Goal: Task Accomplishment & Management: Complete application form

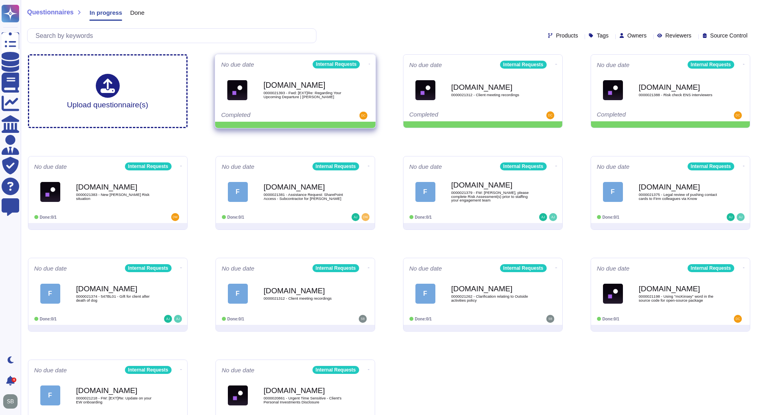
click at [368, 63] on icon at bounding box center [369, 64] width 2 height 2
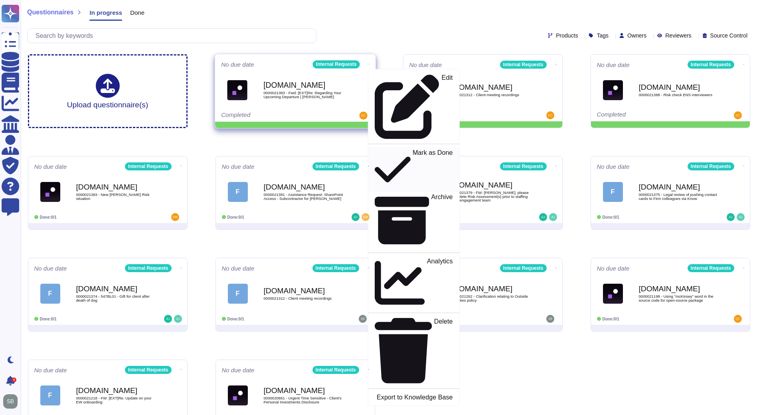
click at [412, 149] on p "Mark as Done" at bounding box center [432, 169] width 40 height 41
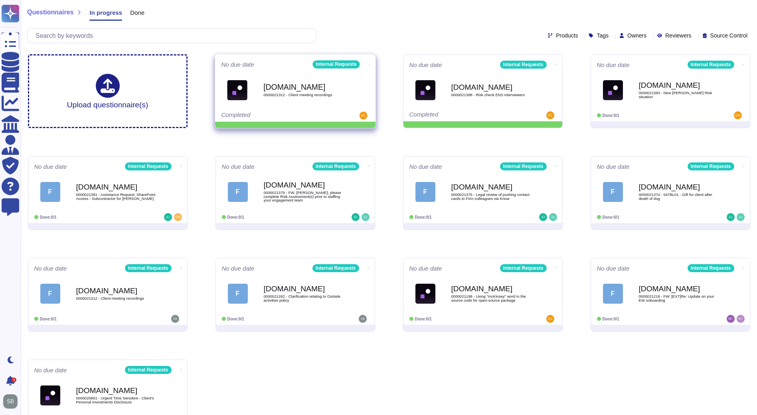
click at [367, 59] on span at bounding box center [368, 63] width 3 height 8
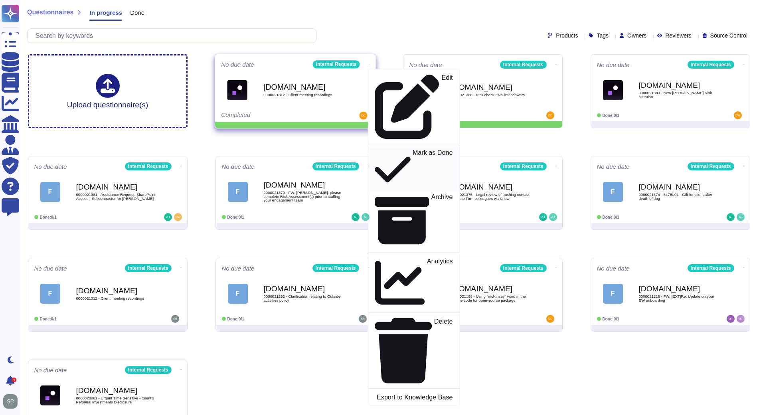
click at [412, 149] on p "Mark as Done" at bounding box center [432, 169] width 40 height 41
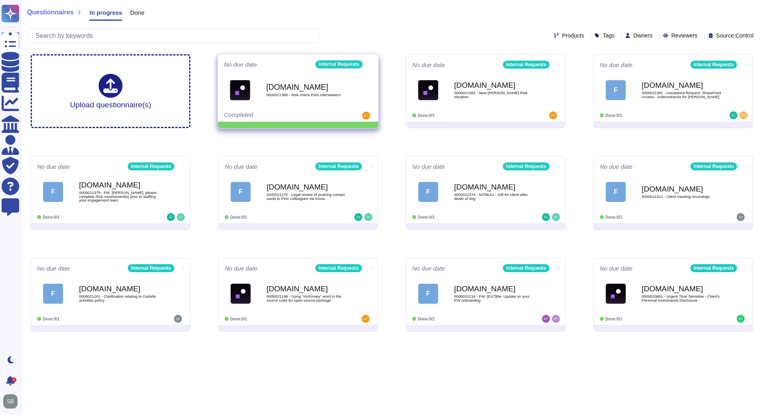
click at [371, 60] on span at bounding box center [372, 63] width 3 height 8
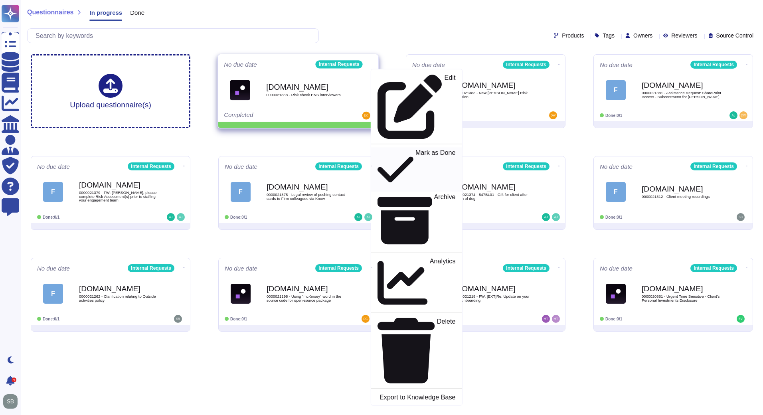
click at [415, 149] on p "Mark as Done" at bounding box center [435, 169] width 40 height 41
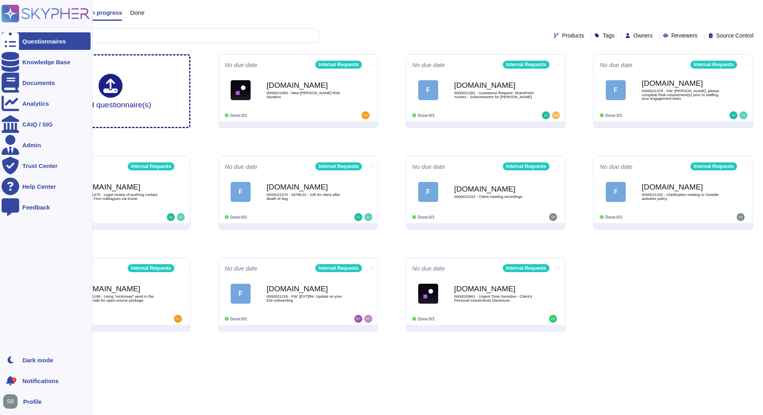
click at [51, 38] on div "Questionnaires" at bounding box center [43, 41] width 43 height 6
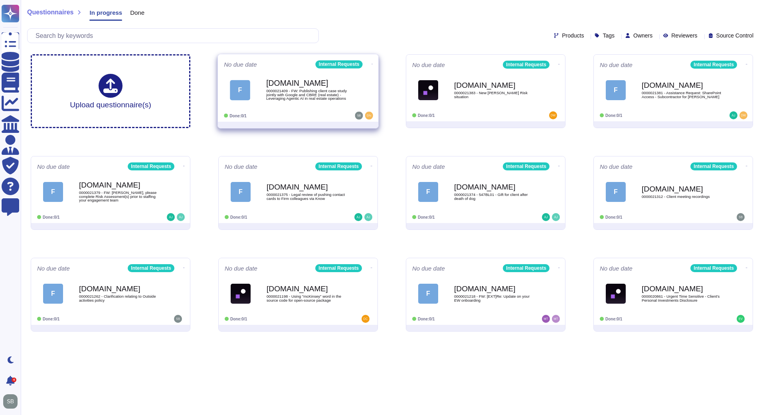
click at [306, 109] on div "F [DOMAIN_NAME] 0000021409 - FW: Publishing client case study jointly with Goog…" at bounding box center [298, 90] width 148 height 40
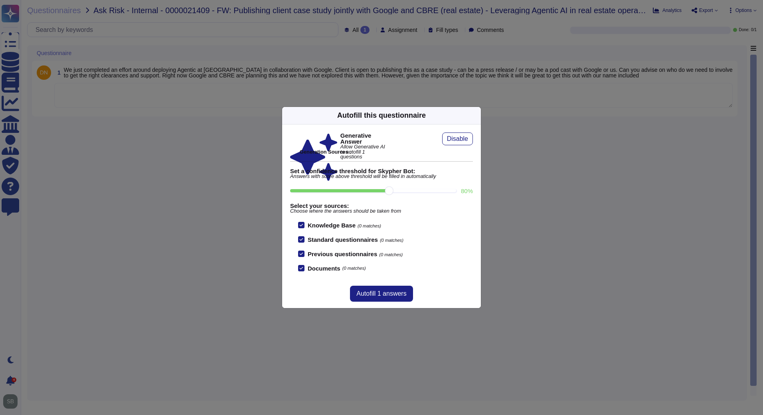
click at [489, 154] on icon at bounding box center [553, 218] width 128 height 128
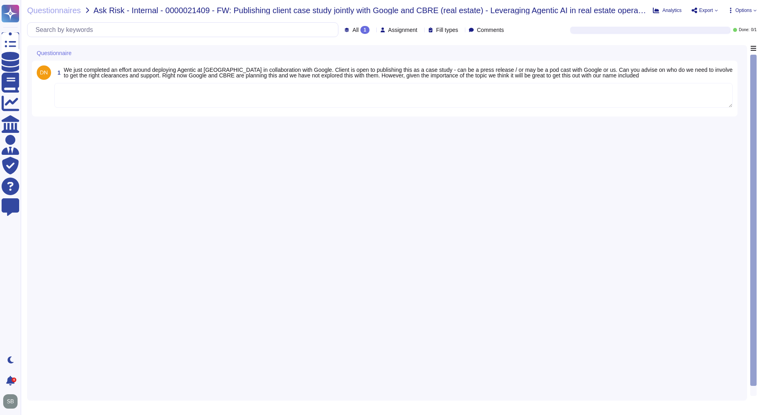
click at [498, 140] on div "1 We just completed an effort around deploying Agentic at [GEOGRAPHIC_DATA] in …" at bounding box center [387, 220] width 710 height 351
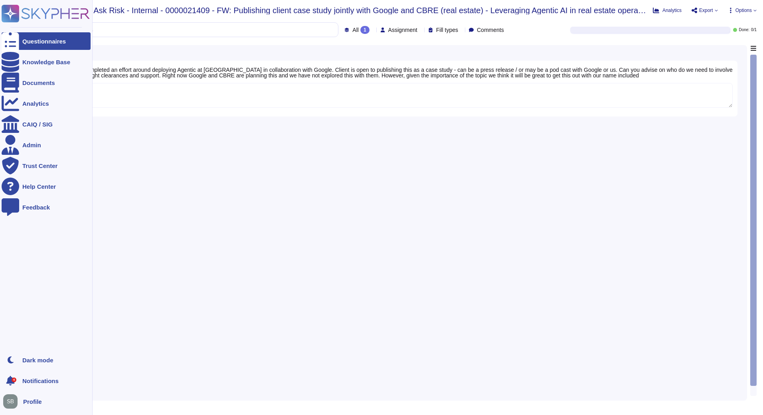
click at [43, 39] on div "Questionnaires" at bounding box center [43, 41] width 43 height 6
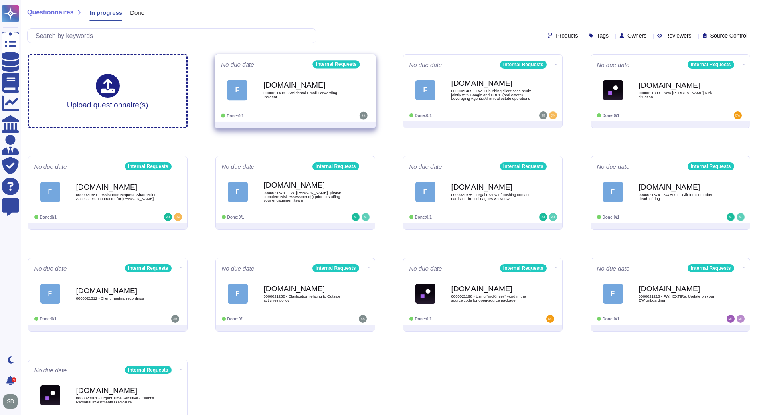
click at [313, 85] on b "[DOMAIN_NAME]" at bounding box center [303, 85] width 81 height 8
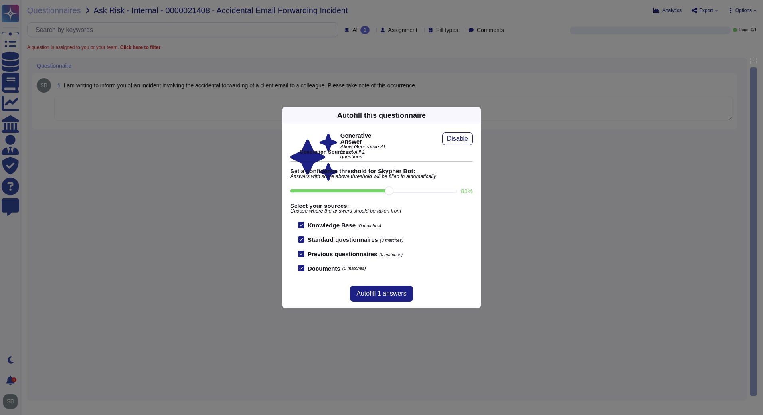
click at [155, 216] on div "Autofill this questionnaire Generative Answer Allow Generative AI to autofill 1…" at bounding box center [381, 207] width 763 height 415
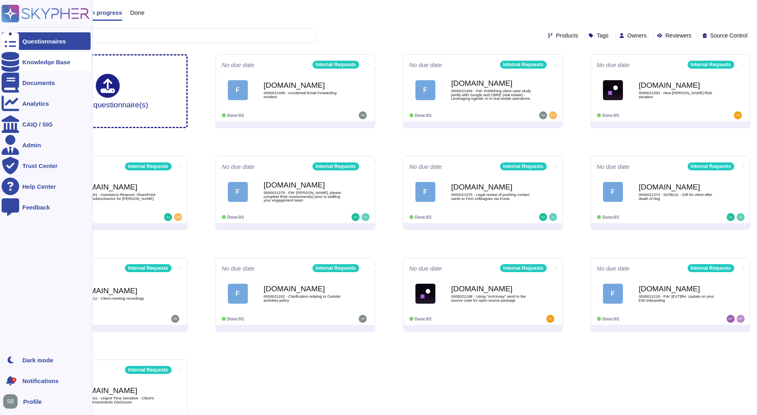
click at [48, 61] on div "Knowledge Base" at bounding box center [46, 62] width 48 height 6
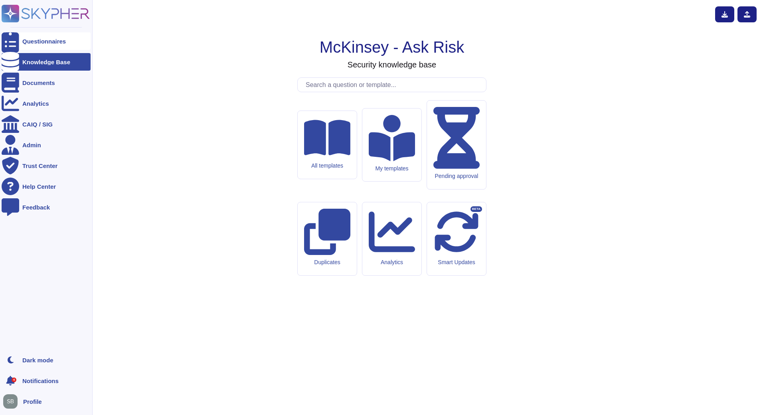
click at [56, 39] on div "Questionnaires" at bounding box center [43, 41] width 43 height 6
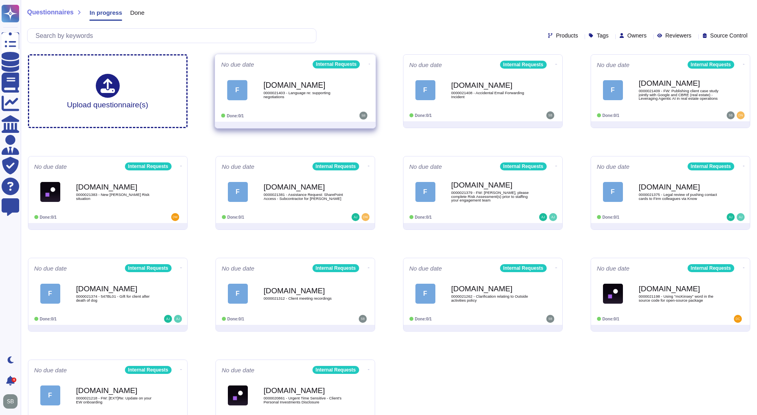
click at [325, 118] on div at bounding box center [343, 116] width 49 height 8
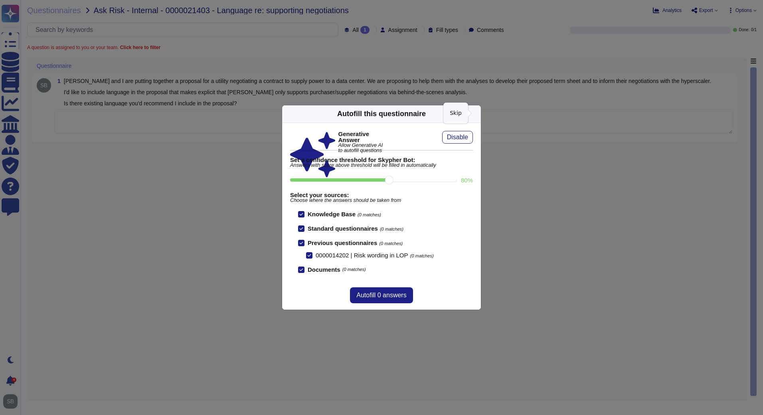
click at [476, 114] on icon at bounding box center [476, 114] width 0 height 0
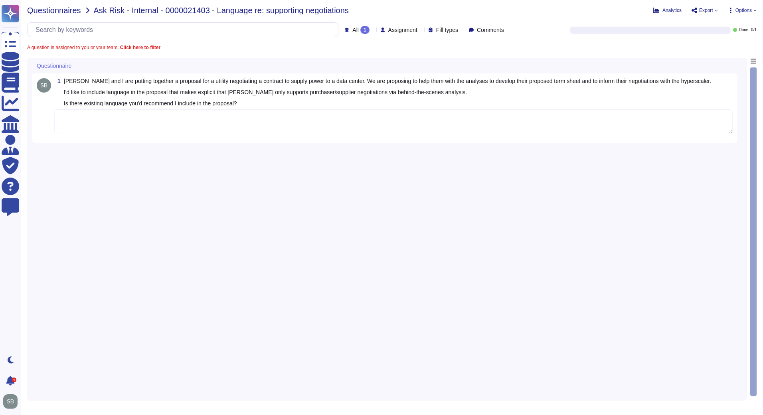
click at [44, 9] on span "Questionnaires" at bounding box center [54, 10] width 54 height 8
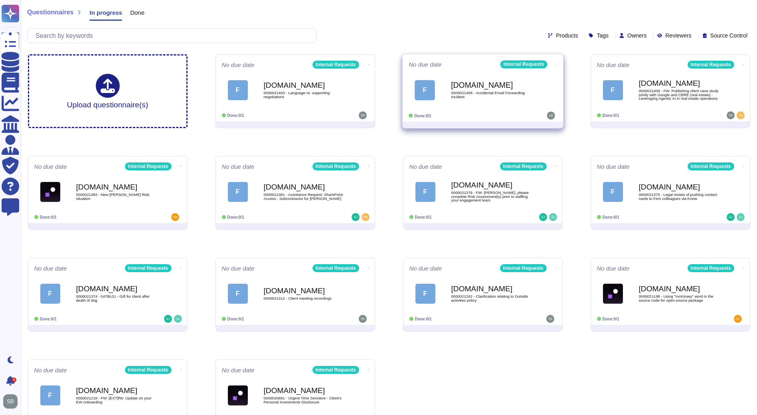
click at [505, 106] on div "[DOMAIN_NAME] 0000021408 - Accidental Email Forwarding Incident" at bounding box center [491, 90] width 81 height 32
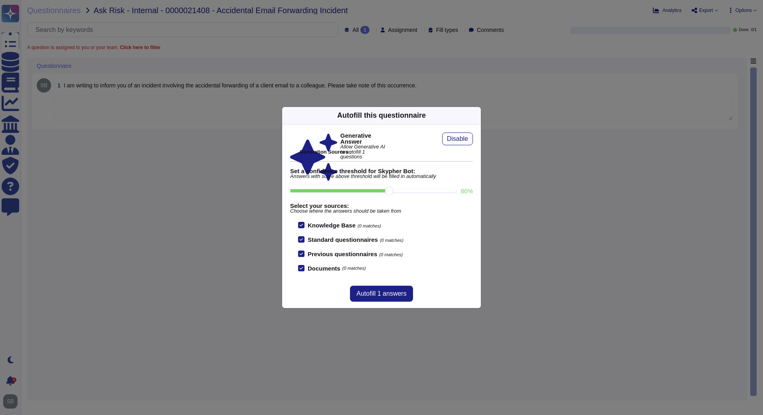
click at [489, 154] on icon at bounding box center [553, 218] width 128 height 128
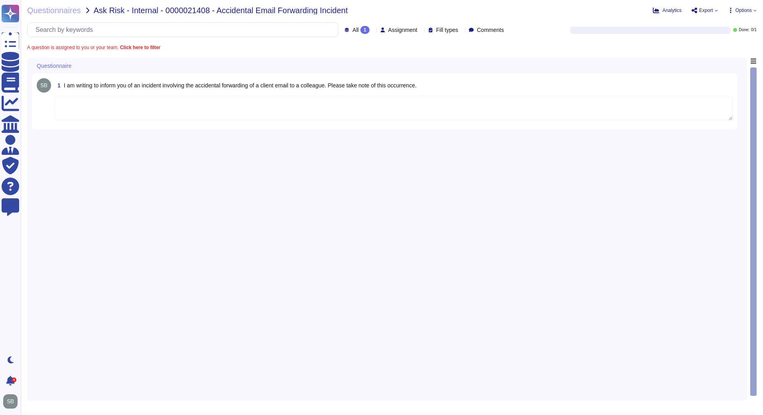
click at [458, 112] on textarea at bounding box center [393, 108] width 678 height 25
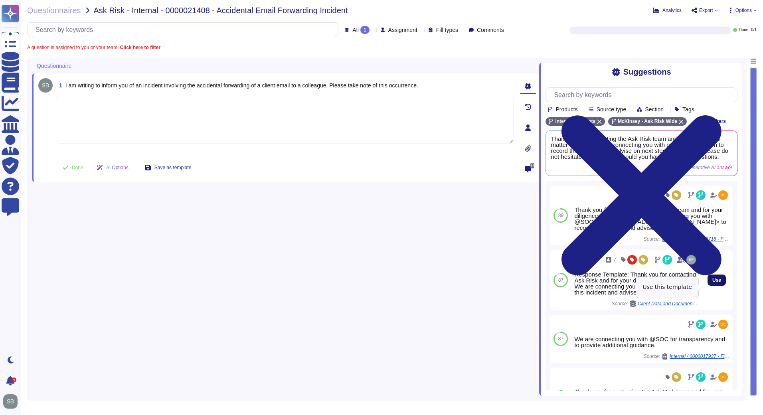
click at [712, 282] on span "Use" at bounding box center [716, 280] width 9 height 5
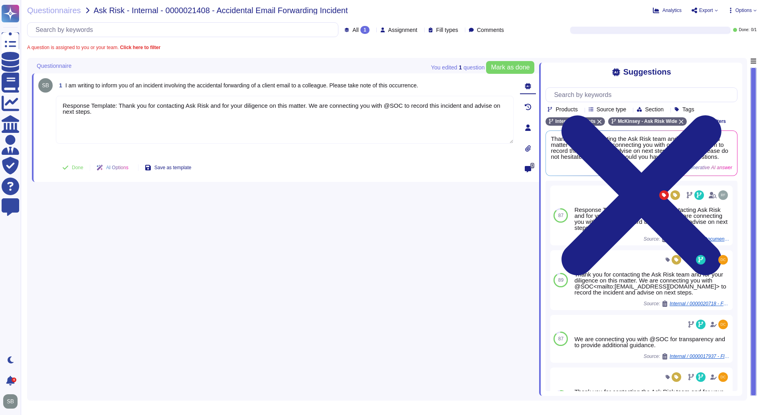
drag, startPoint x: 307, startPoint y: 105, endPoint x: 48, endPoint y: 101, distance: 258.9
click at [48, 101] on div "1 I am writing to inform you of an incident involving the accidental forwarding…" at bounding box center [275, 127] width 475 height 99
click at [79, 166] on span "Done" at bounding box center [78, 167] width 12 height 5
type textarea "We are connecting you with @SOC to record this incident and advise on next step…"
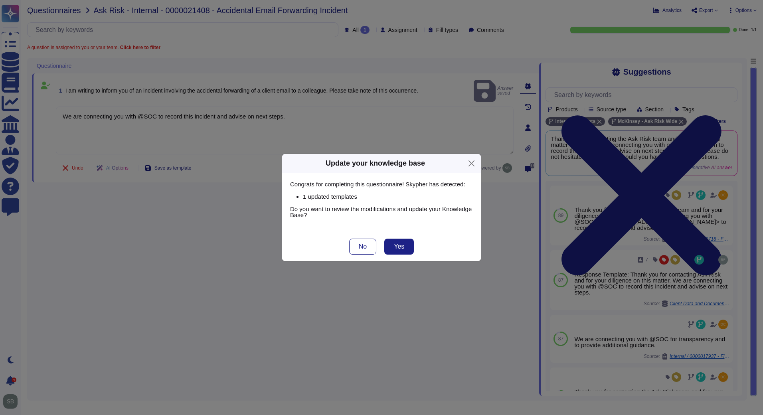
click at [46, 10] on div "Update your knowledge base Congrats for completing this questionnaire! Skypher …" at bounding box center [381, 207] width 763 height 415
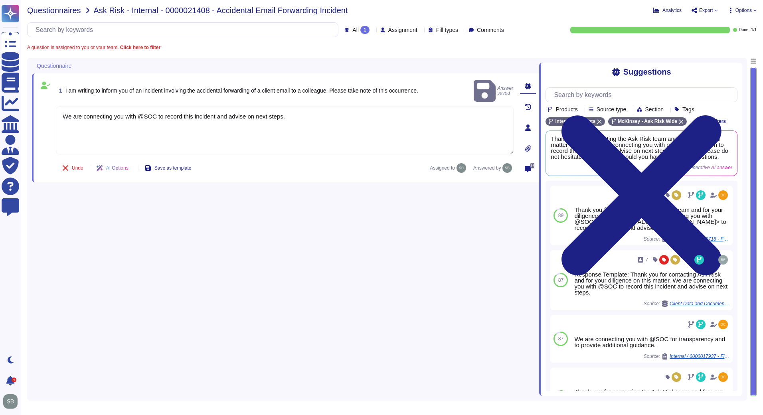
click at [59, 11] on span "Questionnaires" at bounding box center [54, 10] width 54 height 8
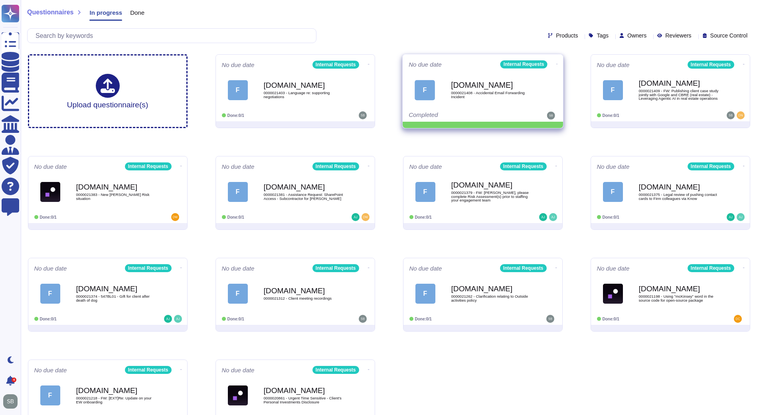
click at [369, 63] on icon at bounding box center [369, 64] width 2 height 2
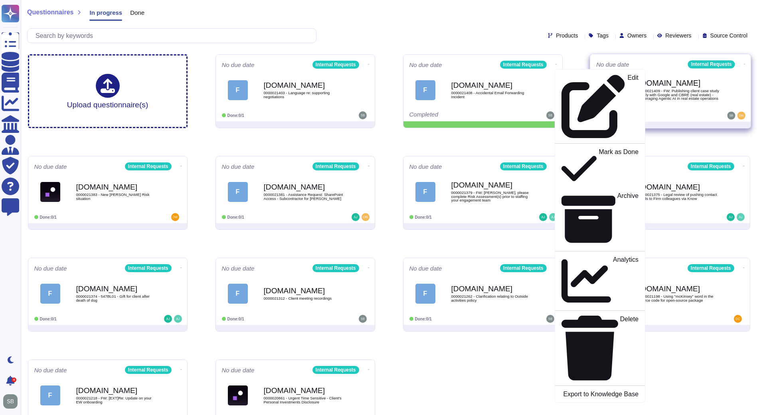
click at [594, 92] on div "Upload questionnaire(s) No due date Internal Requests F [DOMAIN_NAME] 000002140…" at bounding box center [389, 244] width 735 height 392
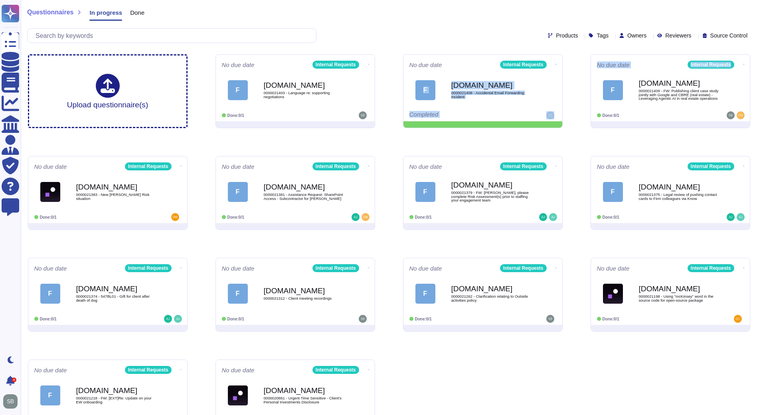
click at [580, 92] on div "Upload questionnaire(s) No due date Internal Requests F [DOMAIN_NAME] 000002140…" at bounding box center [389, 244] width 735 height 392
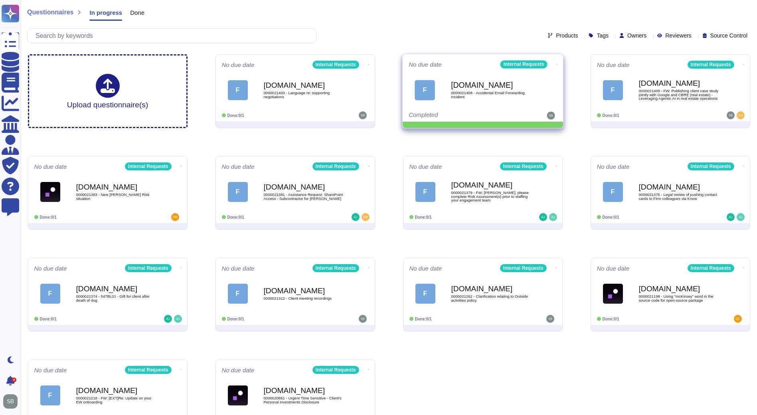
click at [369, 64] on icon at bounding box center [369, 64] width 2 height 0
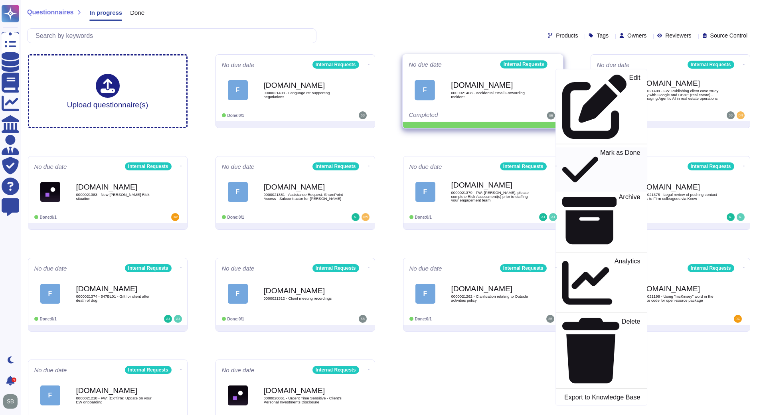
click at [600, 149] on p "Mark as Done" at bounding box center [620, 169] width 40 height 41
